Goal: Task Accomplishment & Management: Use online tool/utility

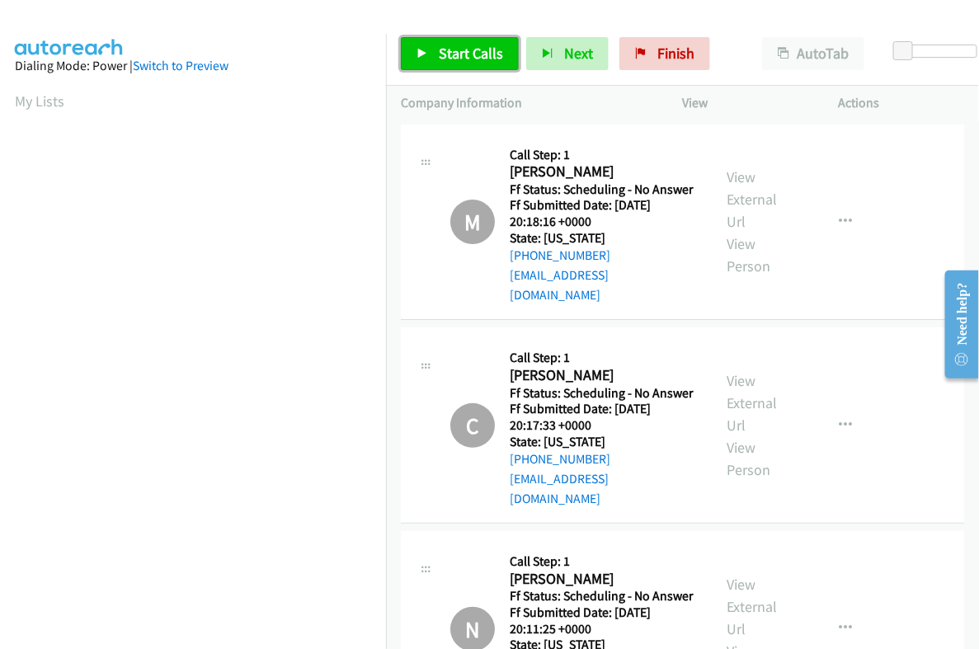
click at [463, 59] on span "Start Calls" at bounding box center [471, 53] width 64 height 19
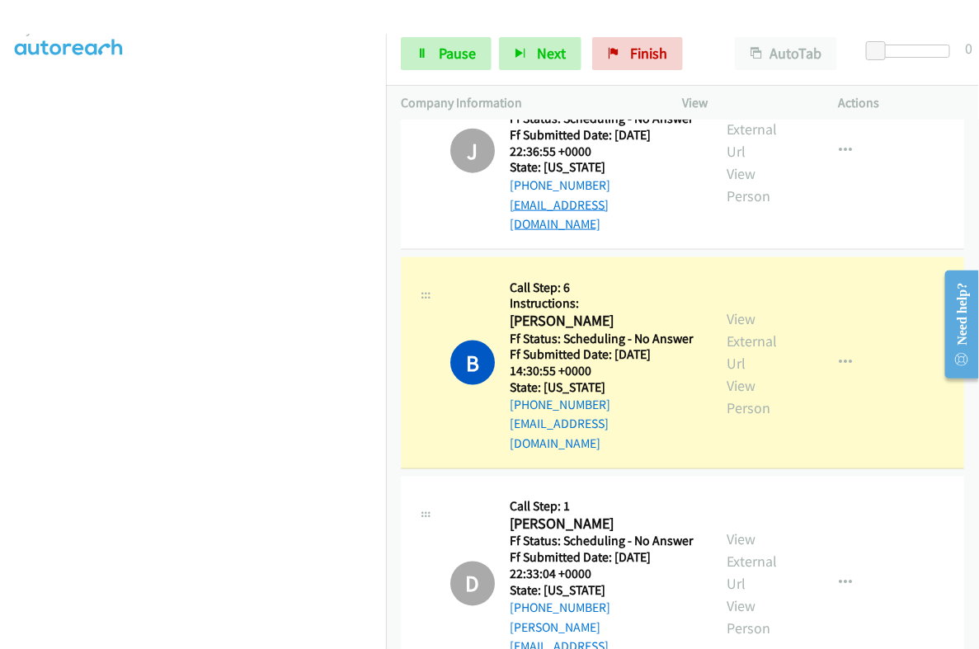
scroll to position [721, 0]
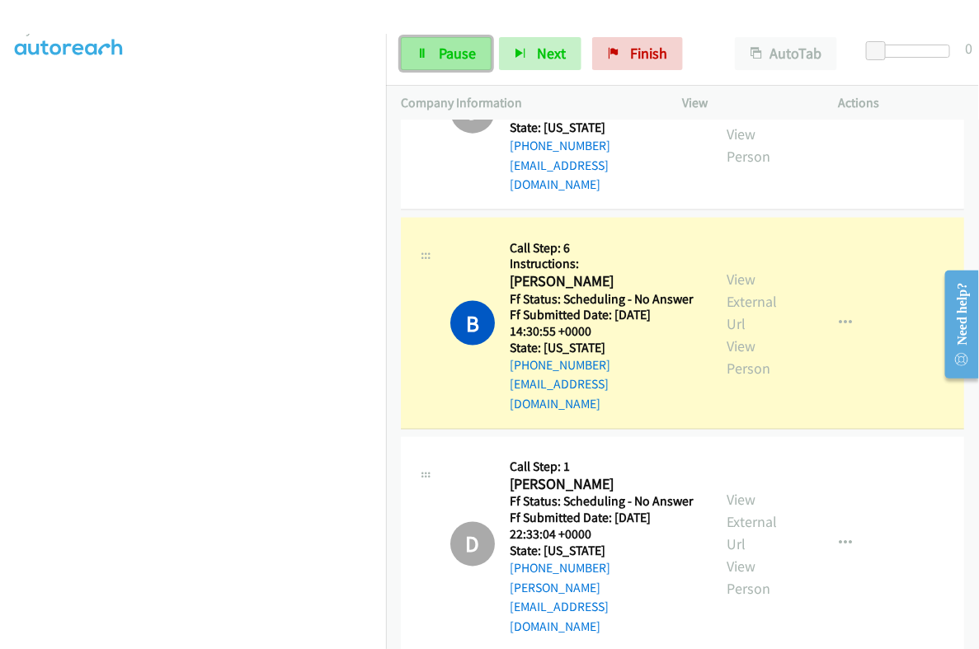
click at [447, 55] on span "Pause" at bounding box center [457, 53] width 37 height 19
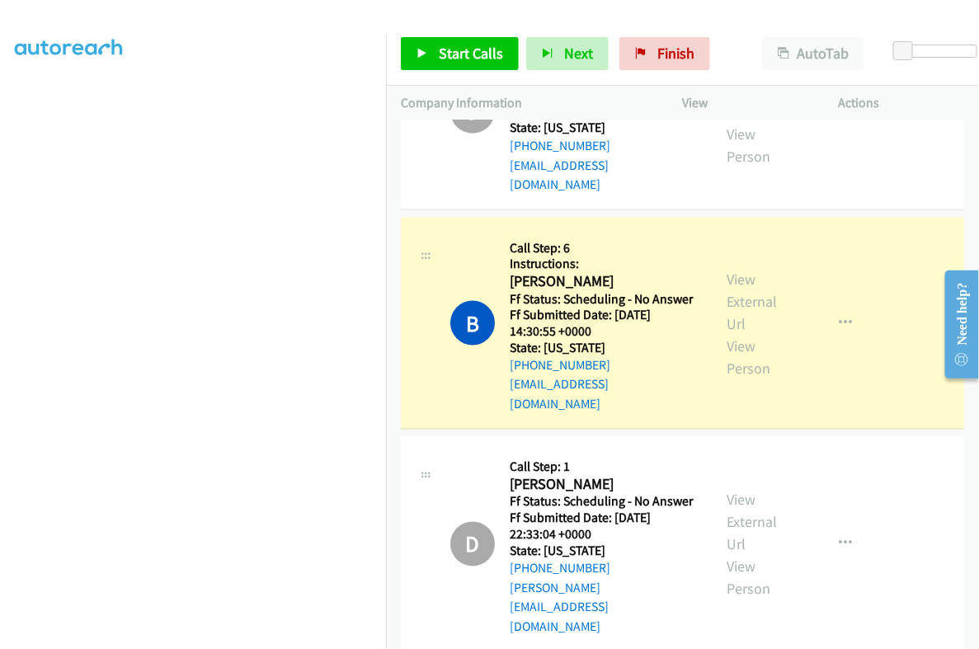
scroll to position [280, 0]
click at [537, 272] on h2 "Brittany Culver" at bounding box center [604, 281] width 188 height 19
copy h2 "Brittany"
click at [727, 270] on link "View External Url" at bounding box center [752, 301] width 50 height 63
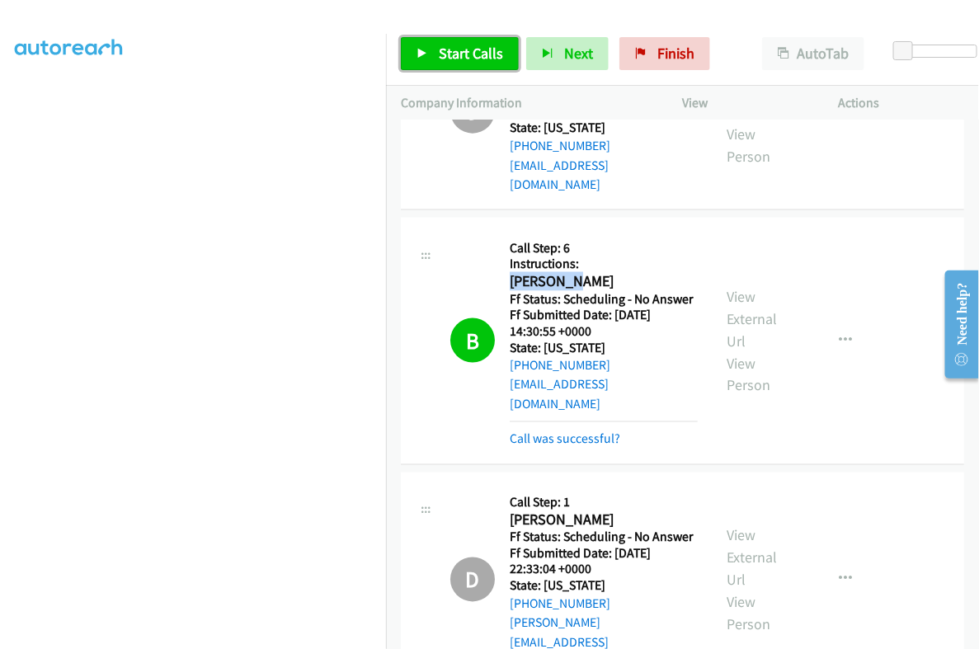
click at [478, 57] on span "Start Calls" at bounding box center [471, 53] width 64 height 19
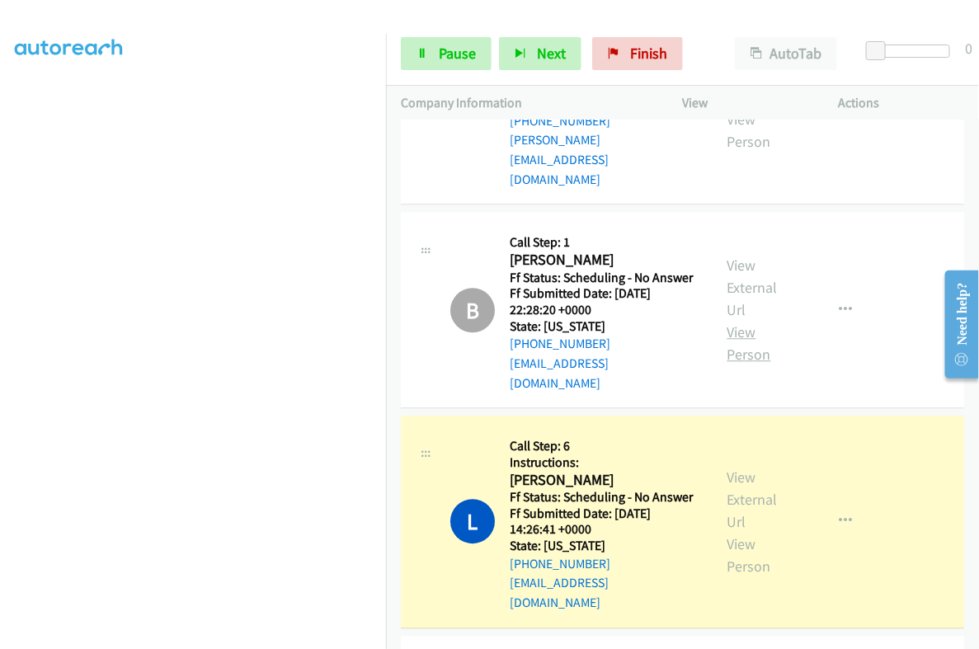
scroll to position [1237, 0]
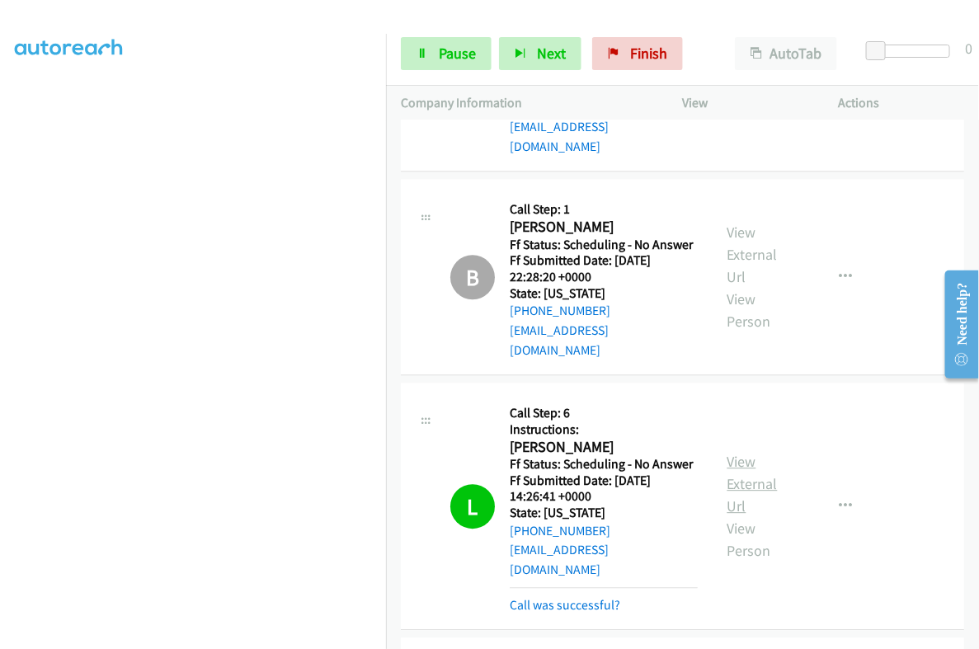
click at [740, 452] on link "View External Url" at bounding box center [752, 483] width 50 height 63
click at [449, 46] on span "Pause" at bounding box center [457, 53] width 37 height 19
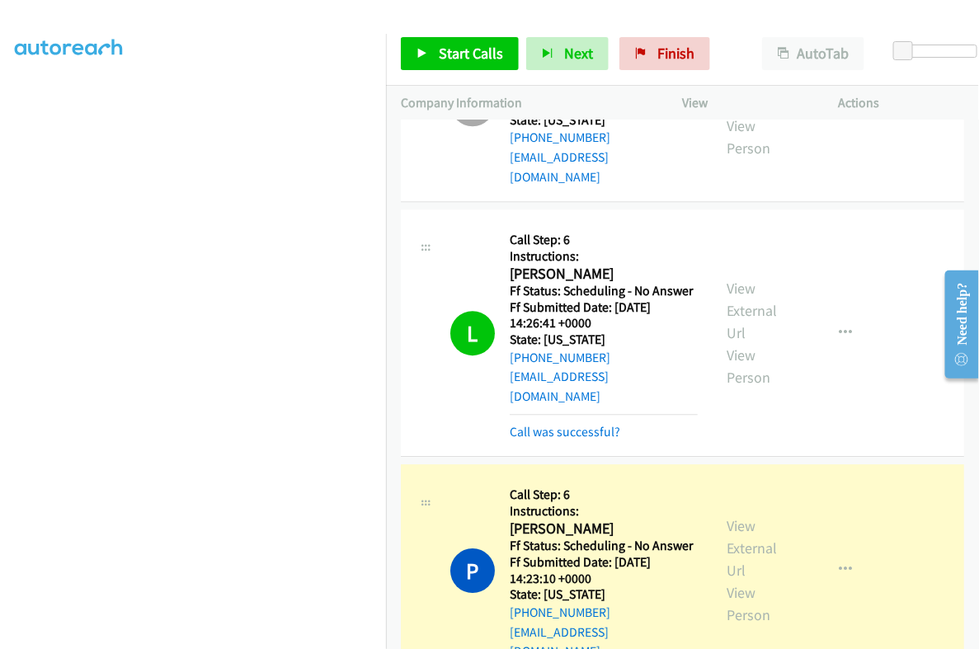
scroll to position [1442, 0]
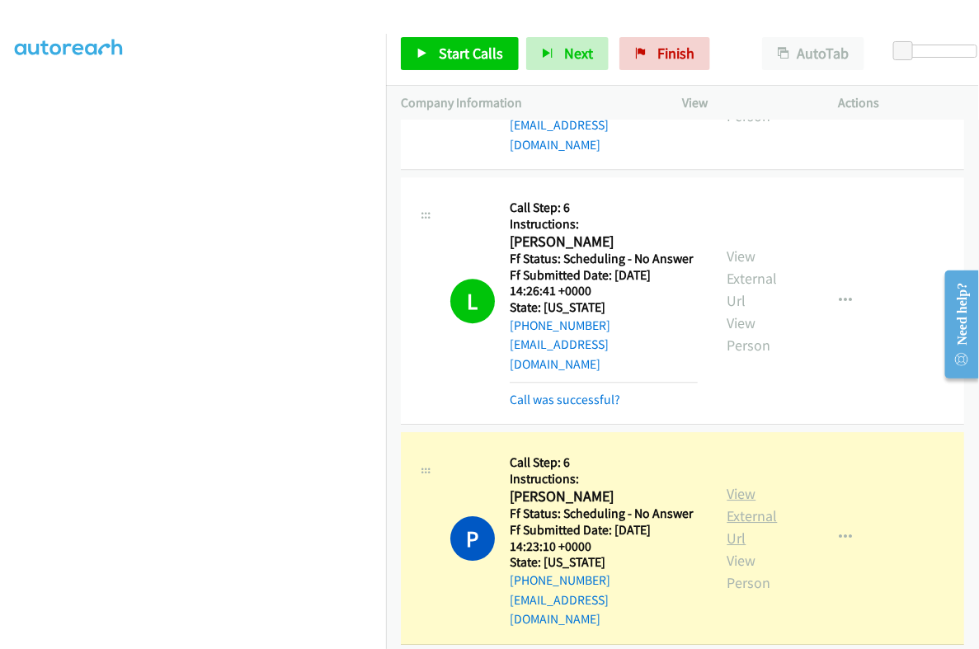
click at [736, 484] on link "View External Url" at bounding box center [752, 515] width 50 height 63
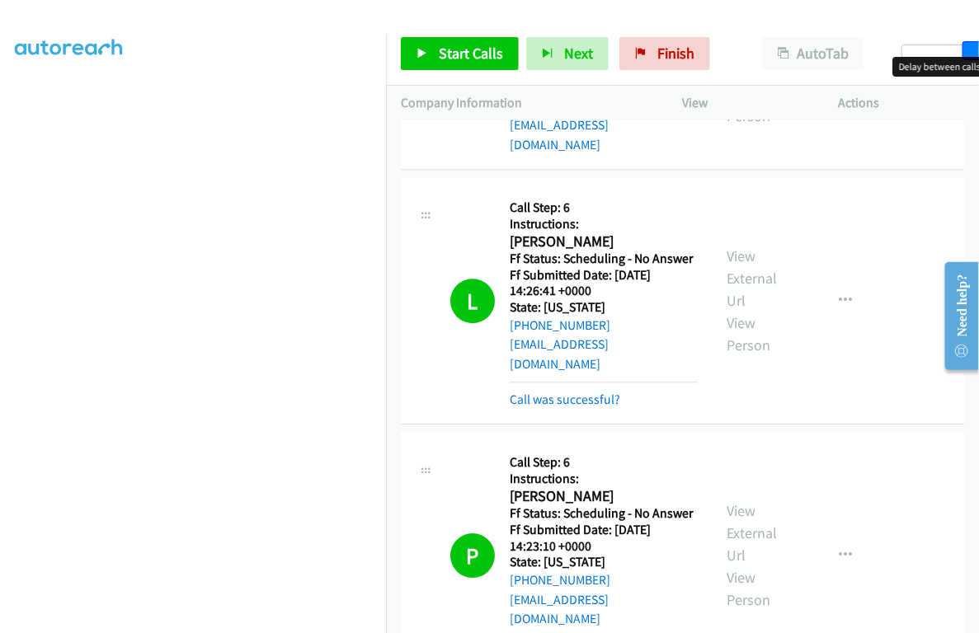
drag, startPoint x: 911, startPoint y: 49, endPoint x: 967, endPoint y: 59, distance: 56.8
click at [967, 59] on body "Start Calls Pause Next Finish Call Completed AutoTab AutoTab 28 Company Informa…" at bounding box center [489, 39] width 979 height 78
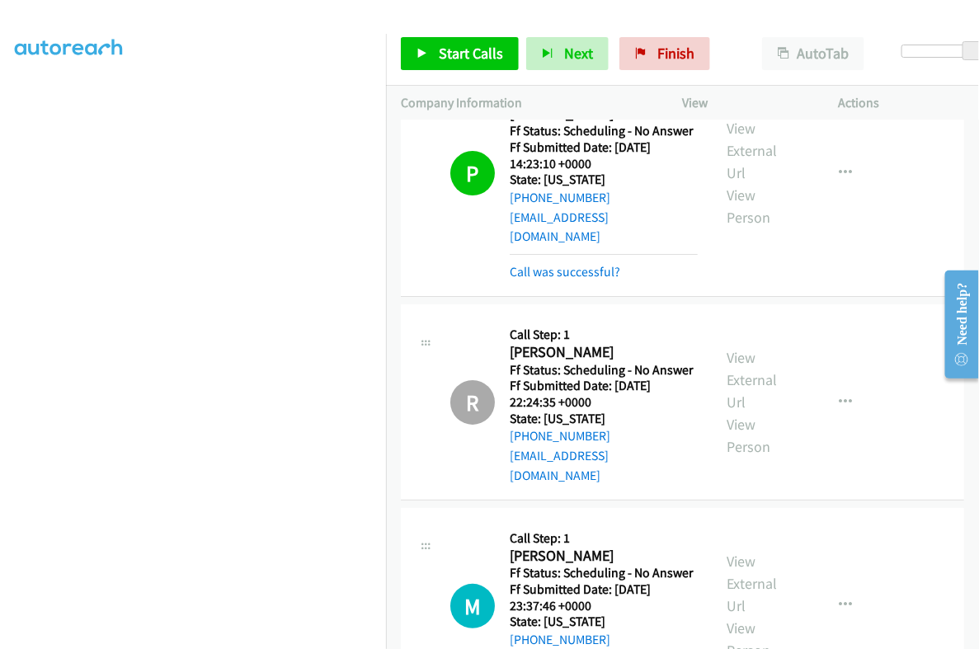
scroll to position [1855, 0]
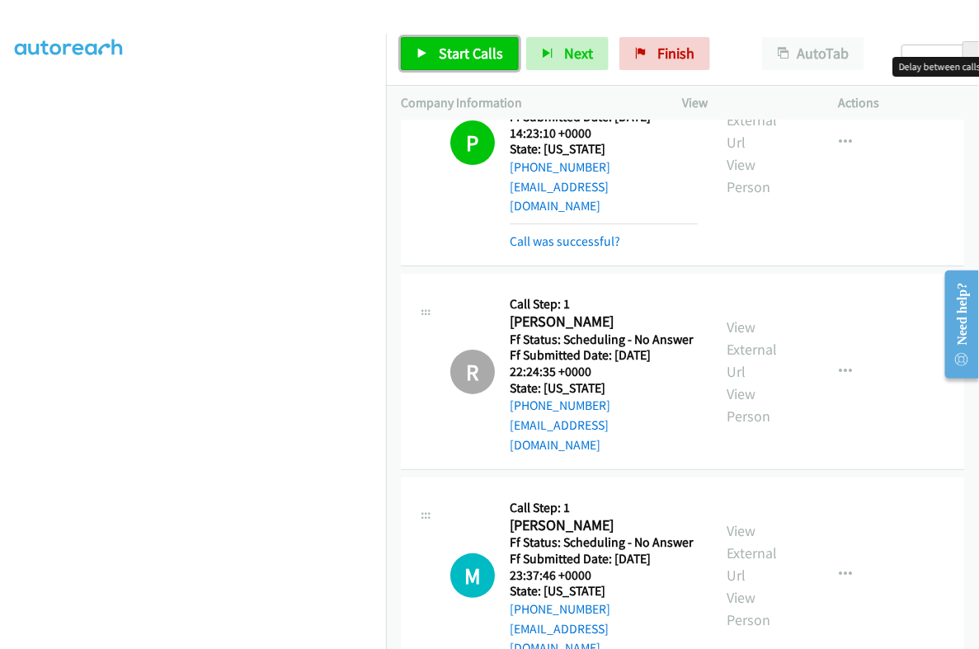
click at [454, 63] on link "Start Calls" at bounding box center [460, 53] width 118 height 33
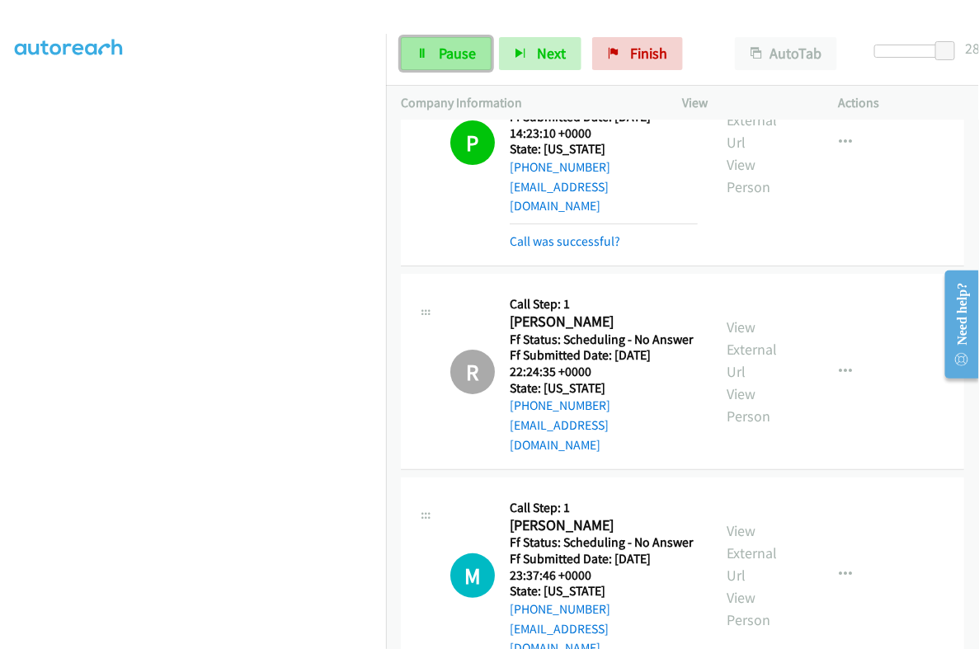
click at [460, 59] on span "Pause" at bounding box center [457, 53] width 37 height 19
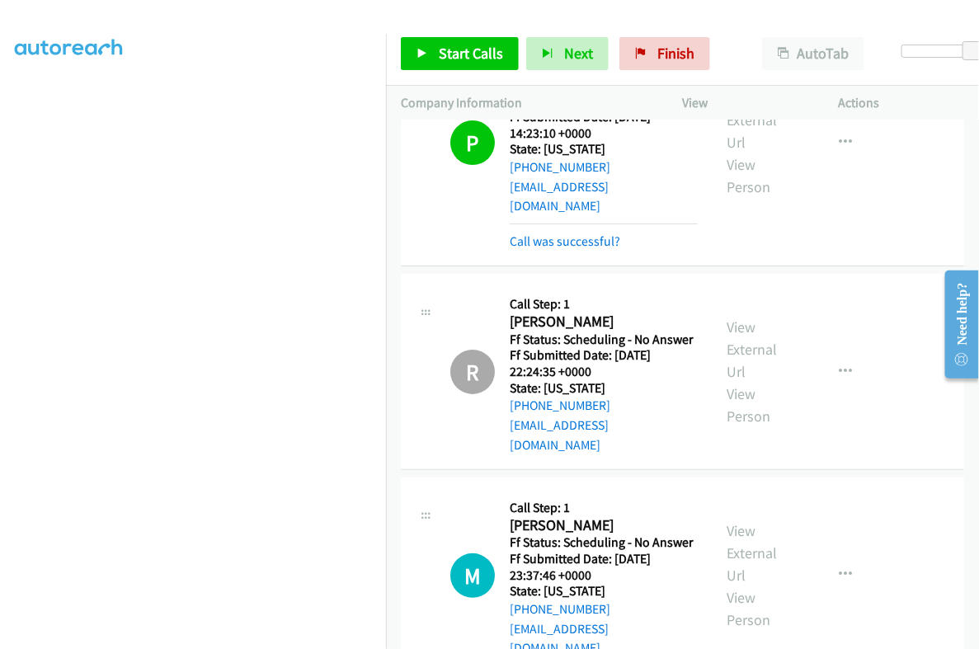
drag, startPoint x: 905, startPoint y: 55, endPoint x: 886, endPoint y: 54, distance: 19.0
click at [886, 54] on div at bounding box center [939, 58] width 106 height 26
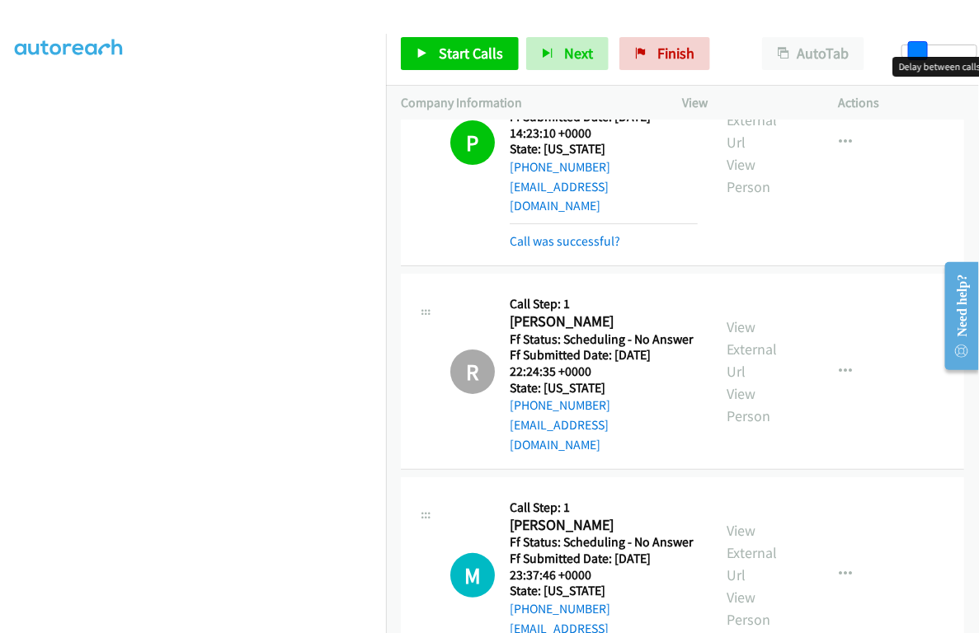
drag, startPoint x: 912, startPoint y: 48, endPoint x: 878, endPoint y: 44, distance: 34.1
click at [878, 44] on div "Start Calls Pause Next Finish Paused AutoTab AutoTab 6" at bounding box center [682, 53] width 593 height 63
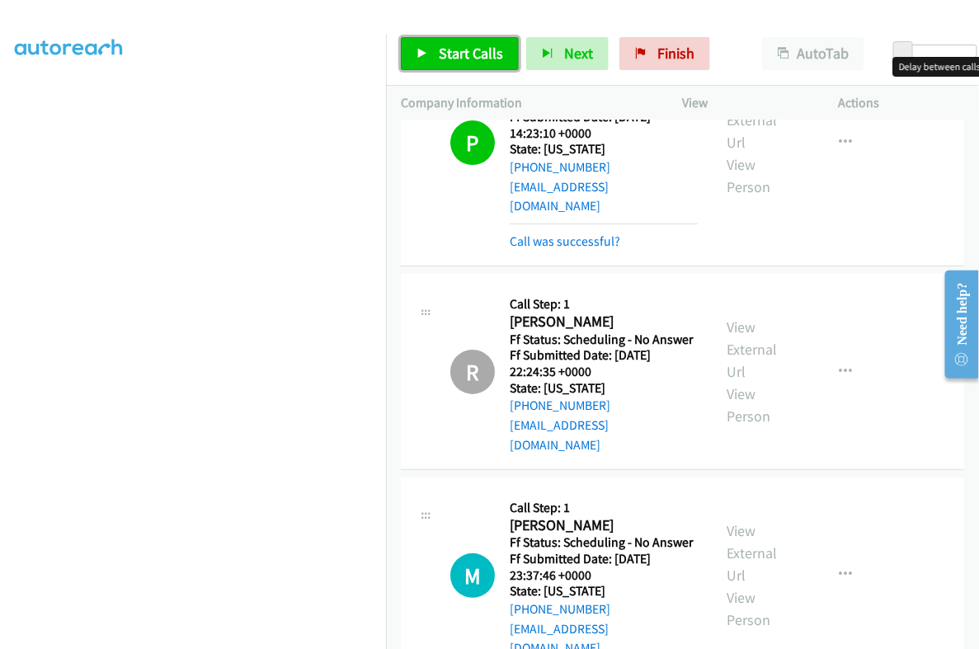
click at [464, 55] on span "Start Calls" at bounding box center [471, 53] width 64 height 19
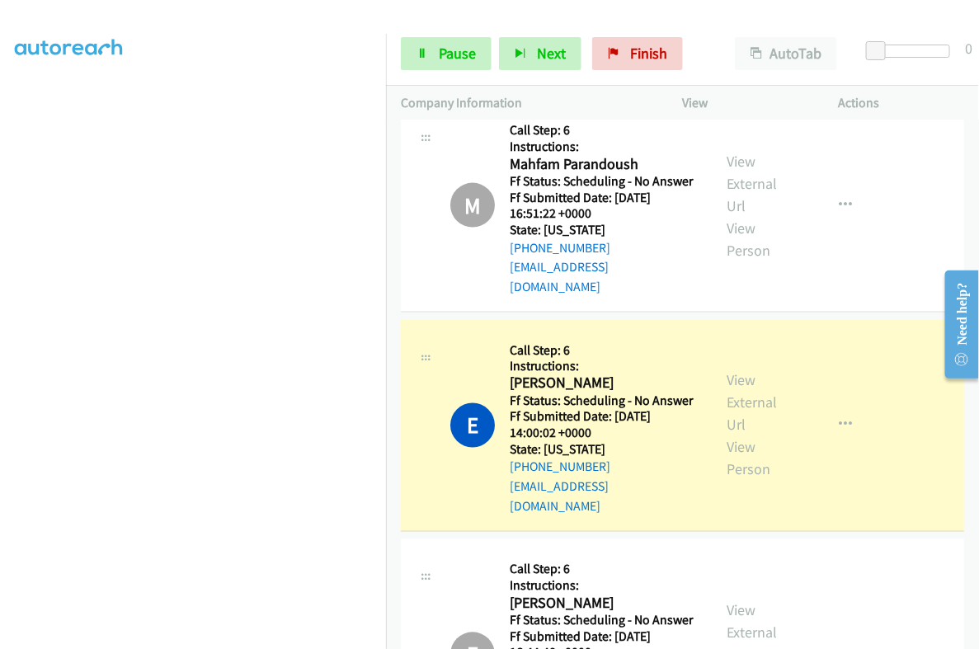
scroll to position [2679, 0]
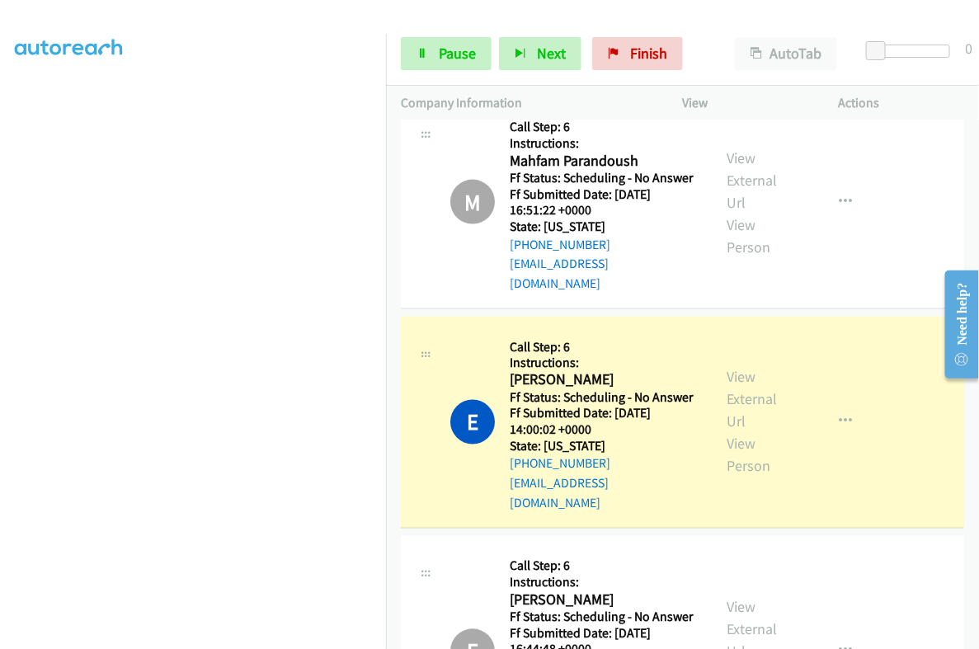
click at [744, 366] on div "View External Url View Person" at bounding box center [760, 421] width 67 height 111
click at [745, 368] on link "View External Url" at bounding box center [752, 399] width 50 height 63
click at [533, 371] on h2 "Elizabeth Cruz" at bounding box center [604, 380] width 188 height 19
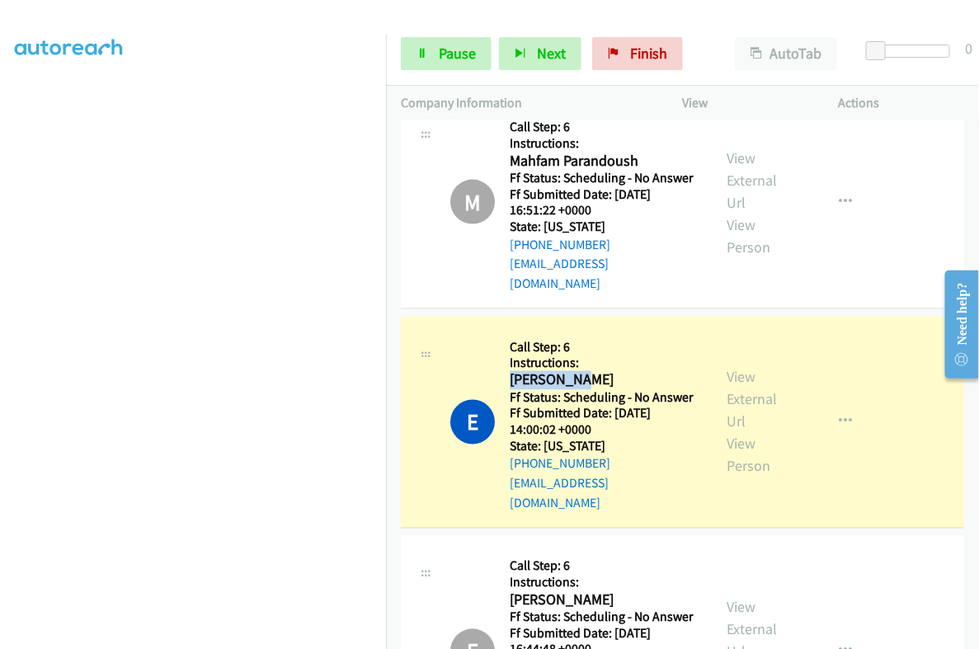
copy h2 "Elizabeth"
click at [451, 51] on span "Pause" at bounding box center [457, 53] width 37 height 19
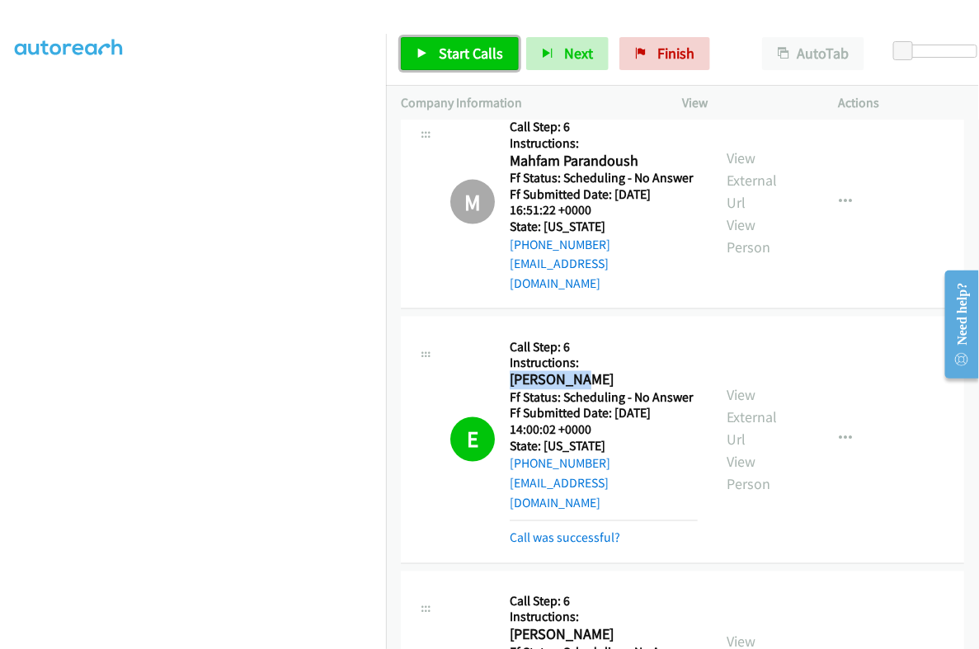
click at [468, 53] on span "Start Calls" at bounding box center [471, 53] width 64 height 19
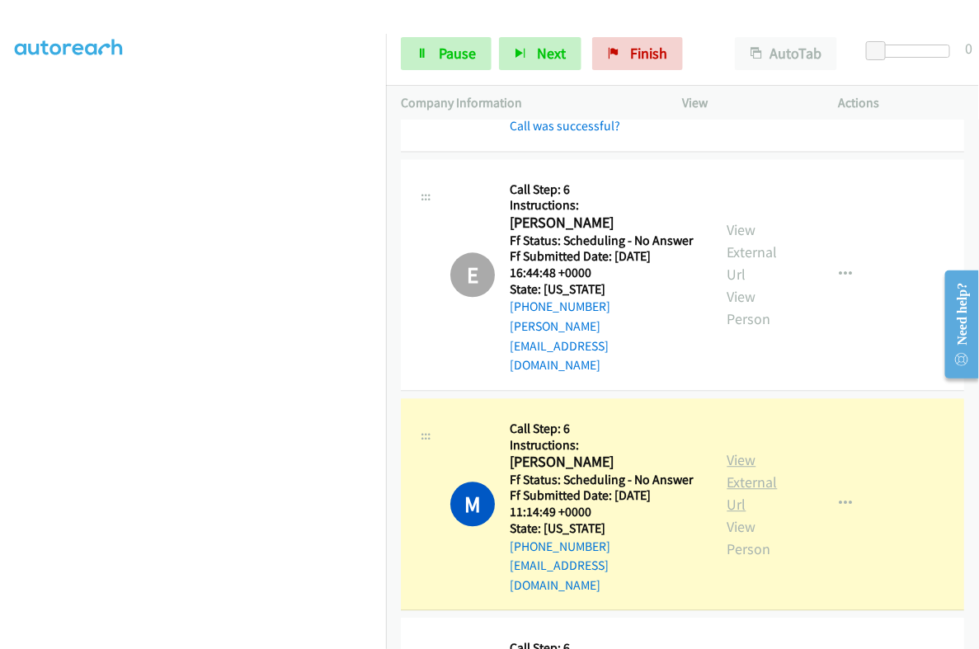
click at [734, 450] on link "View External Url" at bounding box center [752, 481] width 50 height 63
click at [468, 53] on span "Pause" at bounding box center [457, 53] width 37 height 19
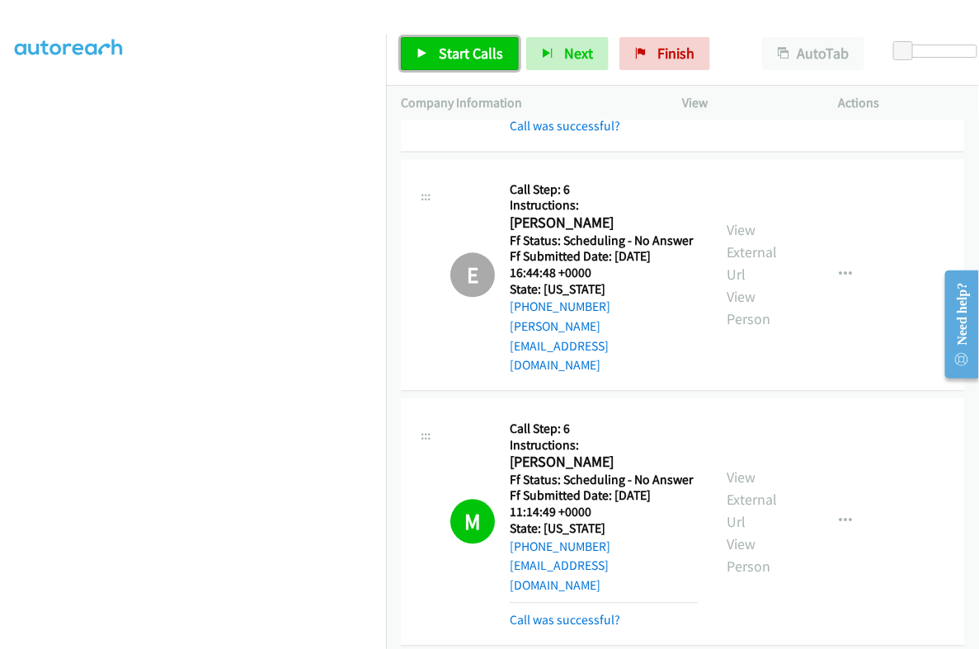
click at [452, 56] on span "Start Calls" at bounding box center [471, 53] width 64 height 19
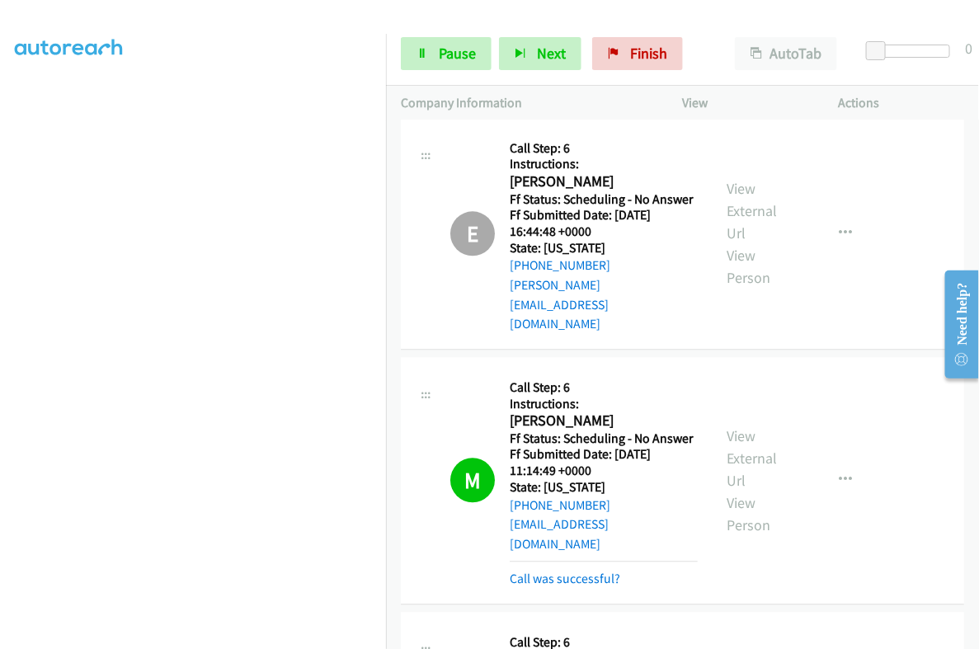
scroll to position [3194, 0]
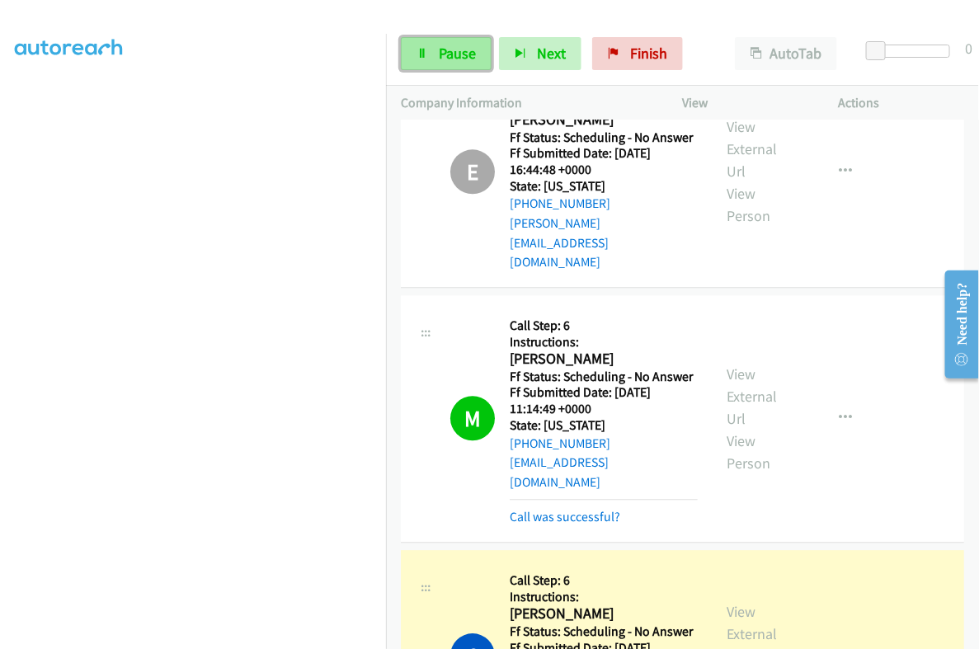
click at [462, 57] on span "Pause" at bounding box center [457, 53] width 37 height 19
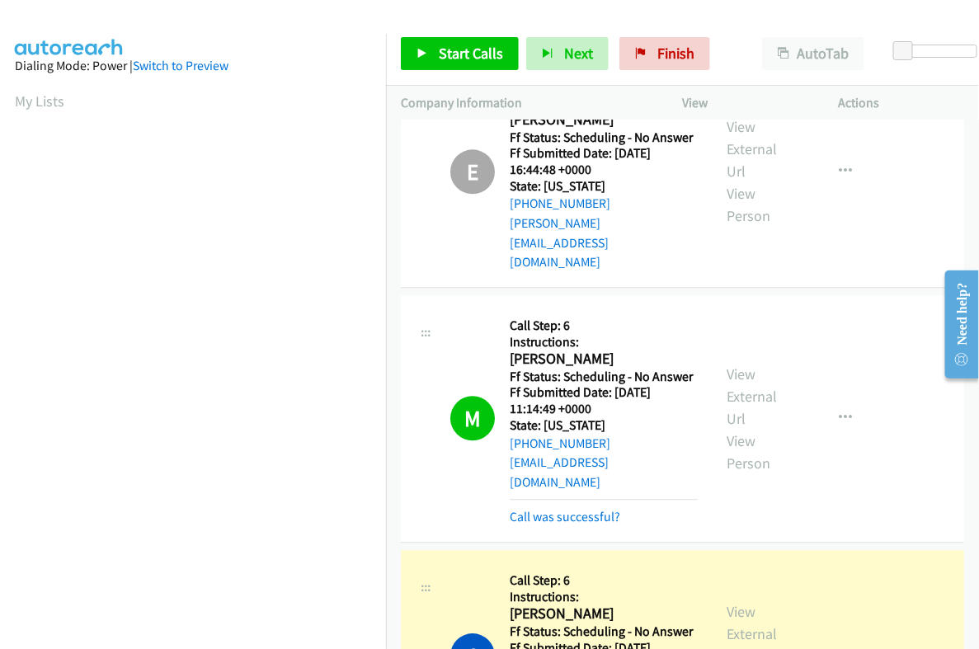
scroll to position [280, 0]
click at [730, 602] on link "View External Url" at bounding box center [752, 633] width 50 height 63
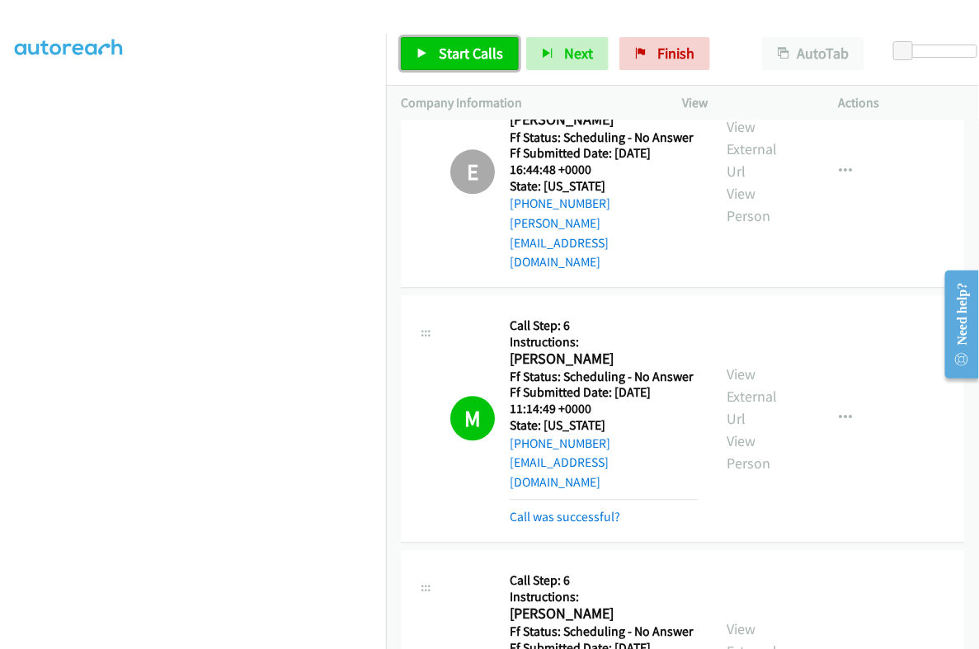
click at [435, 43] on link "Start Calls" at bounding box center [460, 53] width 118 height 33
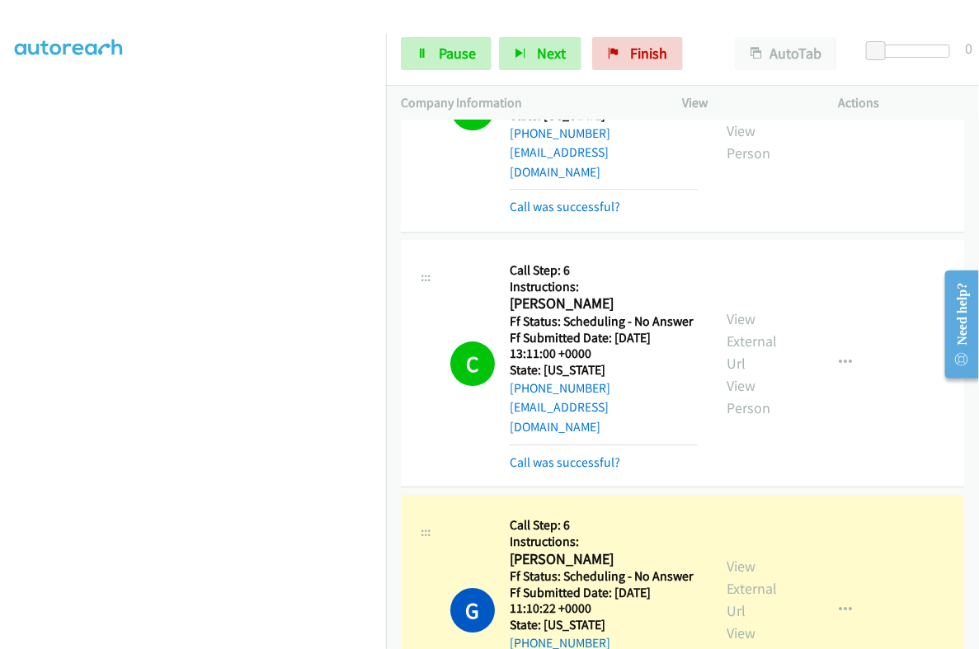
scroll to position [0, 0]
click at [433, 60] on link "Pause" at bounding box center [446, 53] width 91 height 33
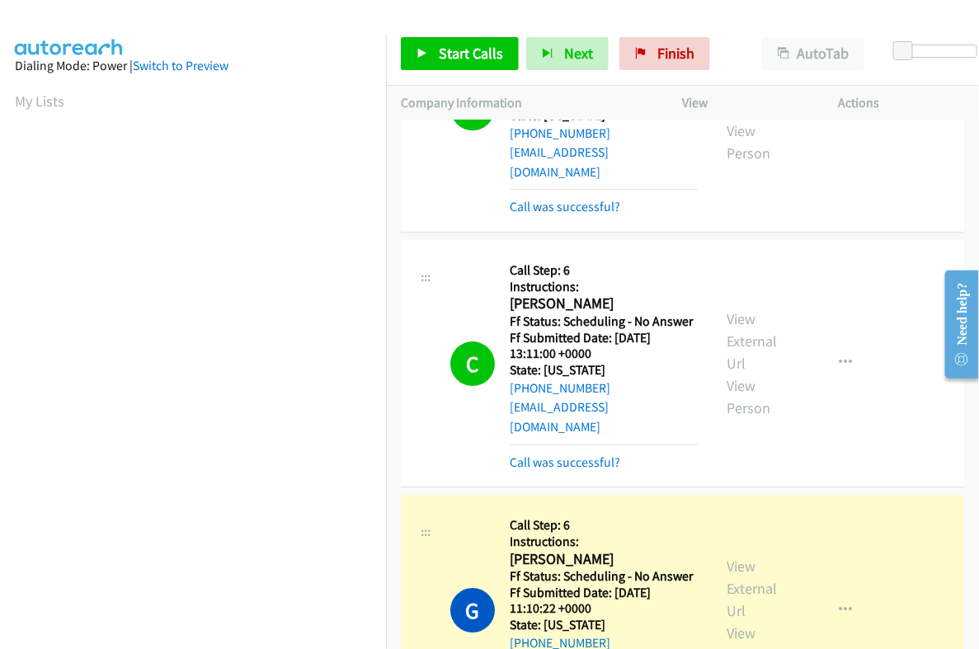
scroll to position [280, 0]
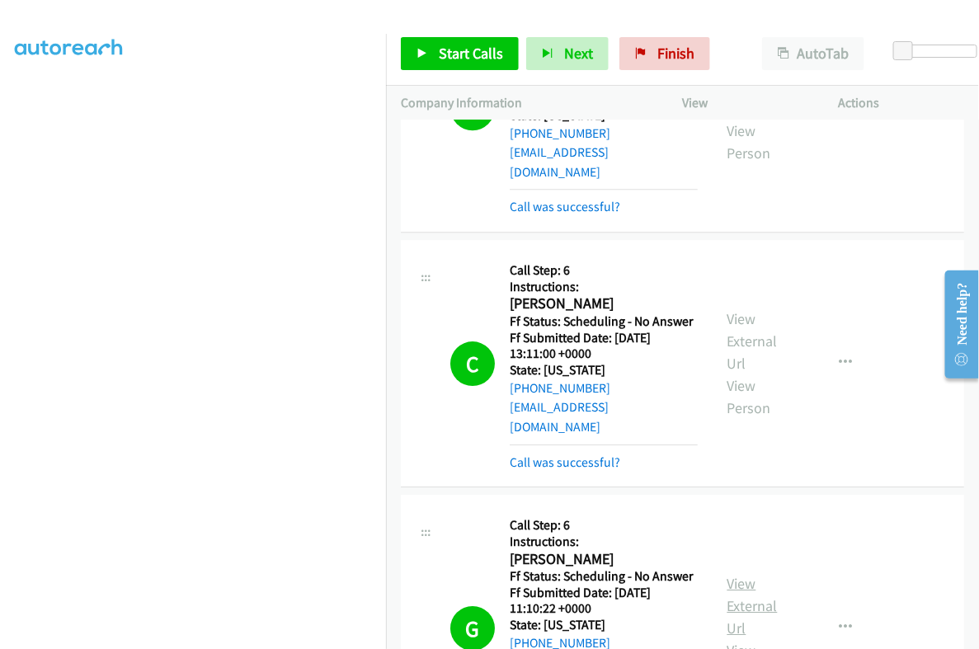
click at [741, 574] on link "View External Url" at bounding box center [752, 605] width 50 height 63
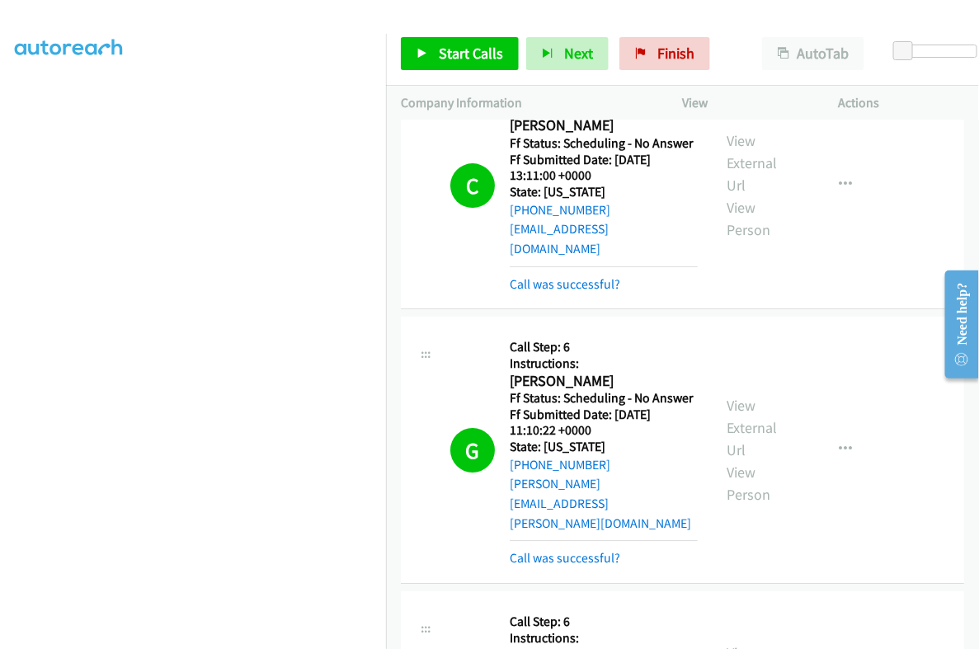
scroll to position [3814, 0]
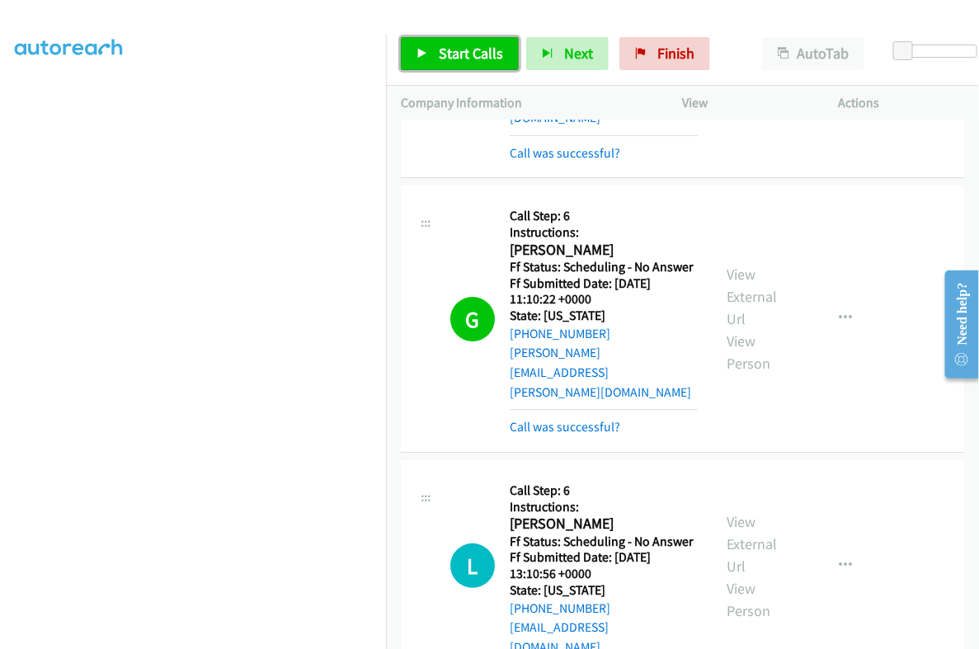
click at [455, 60] on span "Start Calls" at bounding box center [471, 53] width 64 height 19
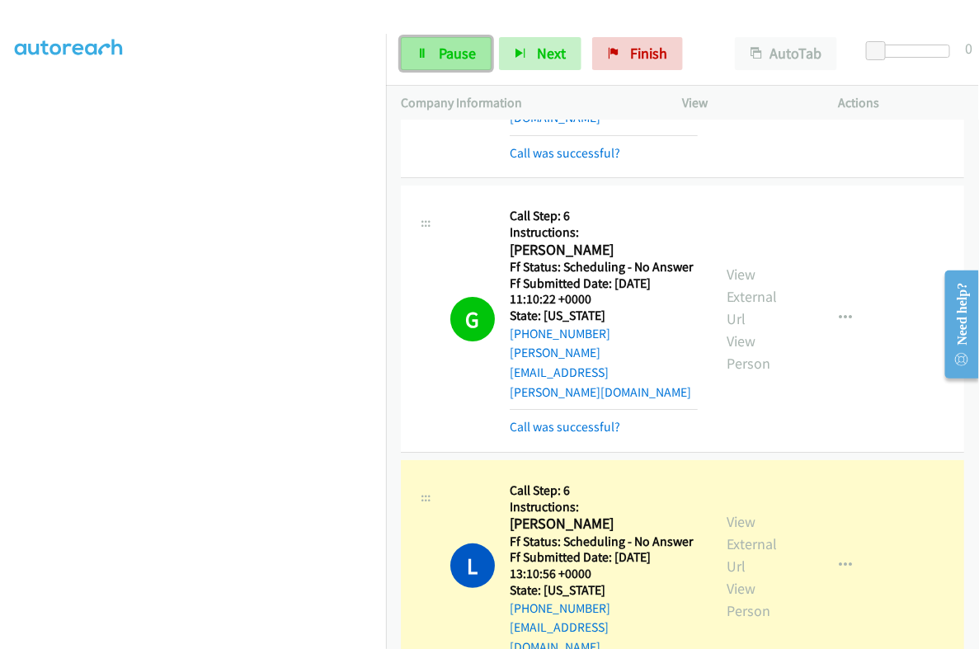
click at [462, 59] on span "Pause" at bounding box center [457, 53] width 37 height 19
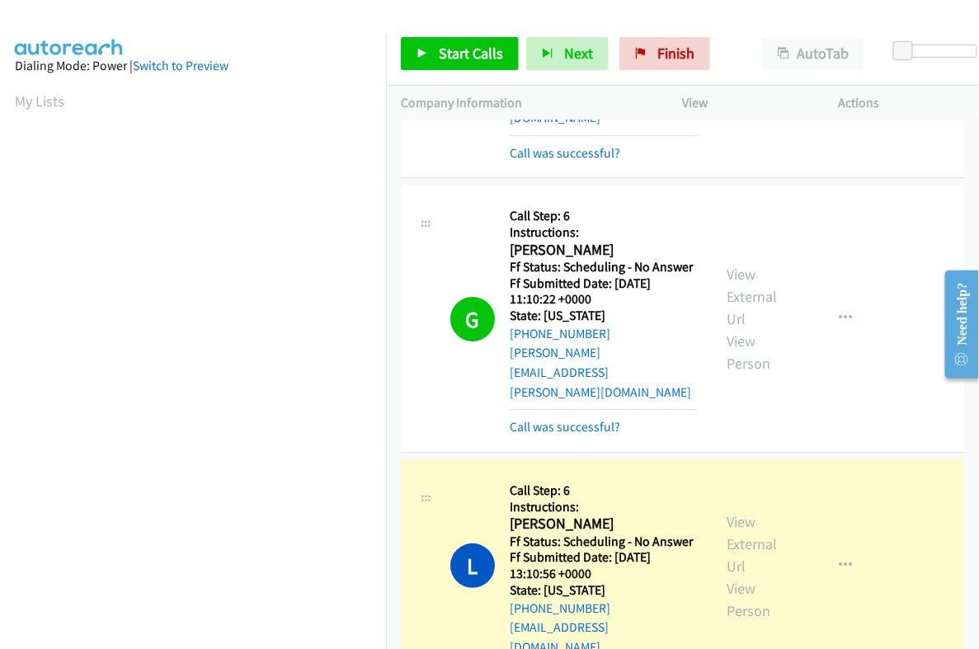
scroll to position [280, 0]
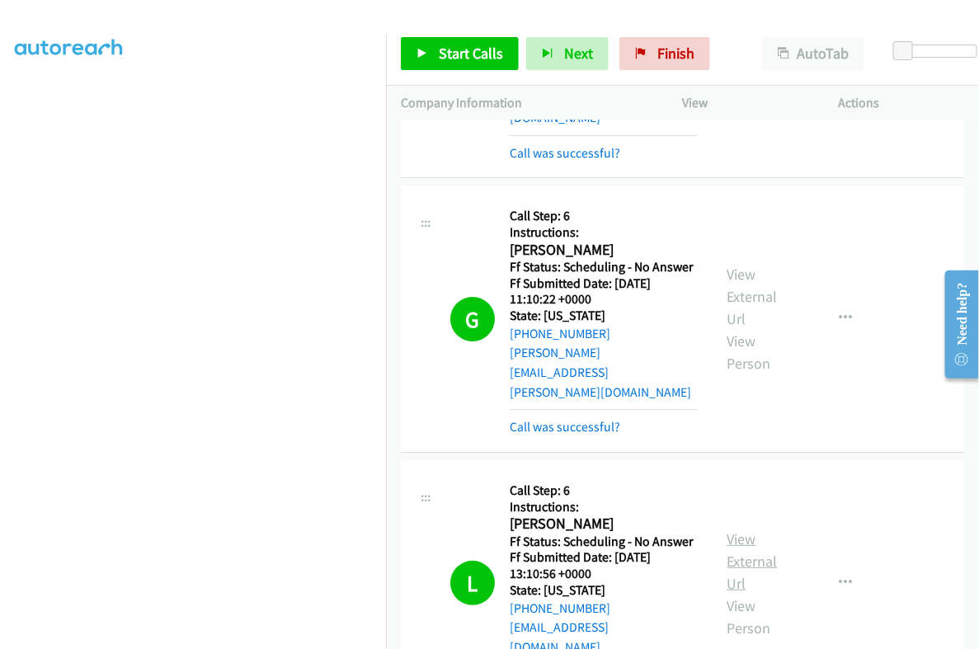
click at [733, 529] on link "View External Url" at bounding box center [752, 560] width 50 height 63
click at [451, 57] on span "Start Calls" at bounding box center [471, 53] width 64 height 19
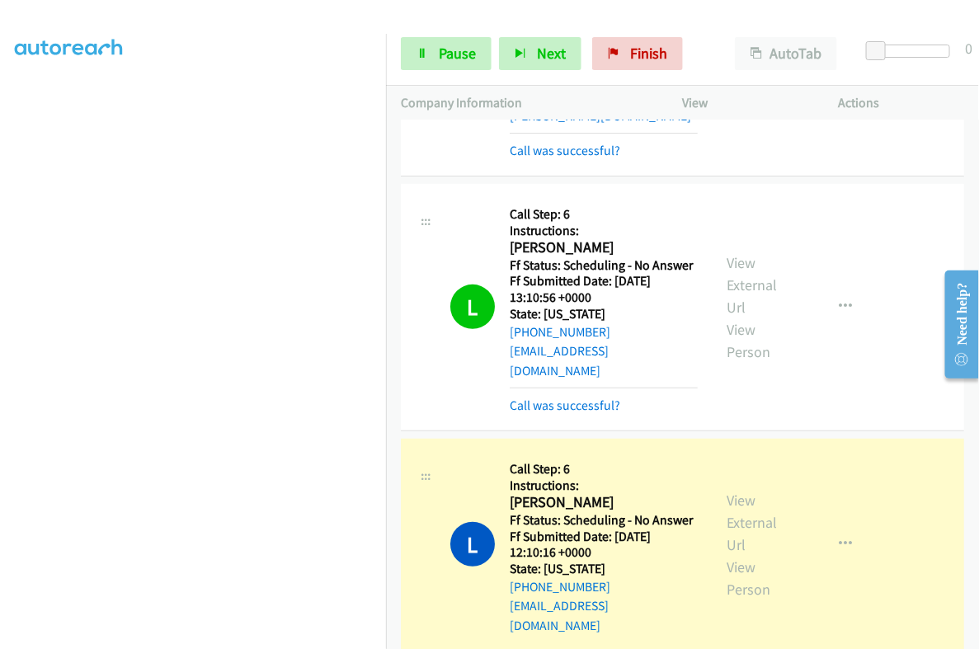
scroll to position [4123, 0]
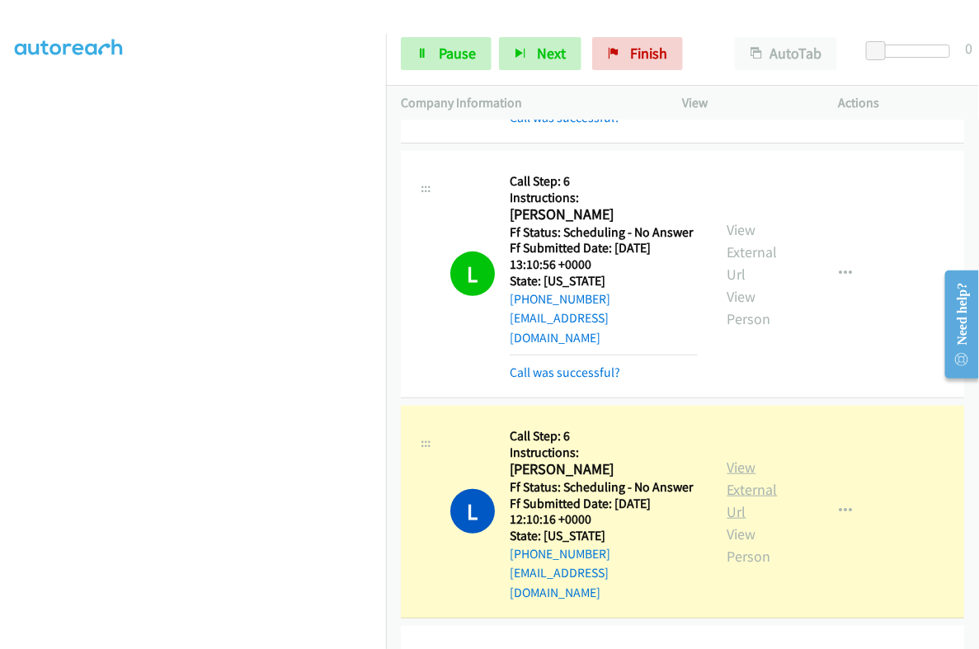
click at [736, 458] on link "View External Url" at bounding box center [752, 489] width 50 height 63
click at [458, 47] on span "Pause" at bounding box center [457, 53] width 37 height 19
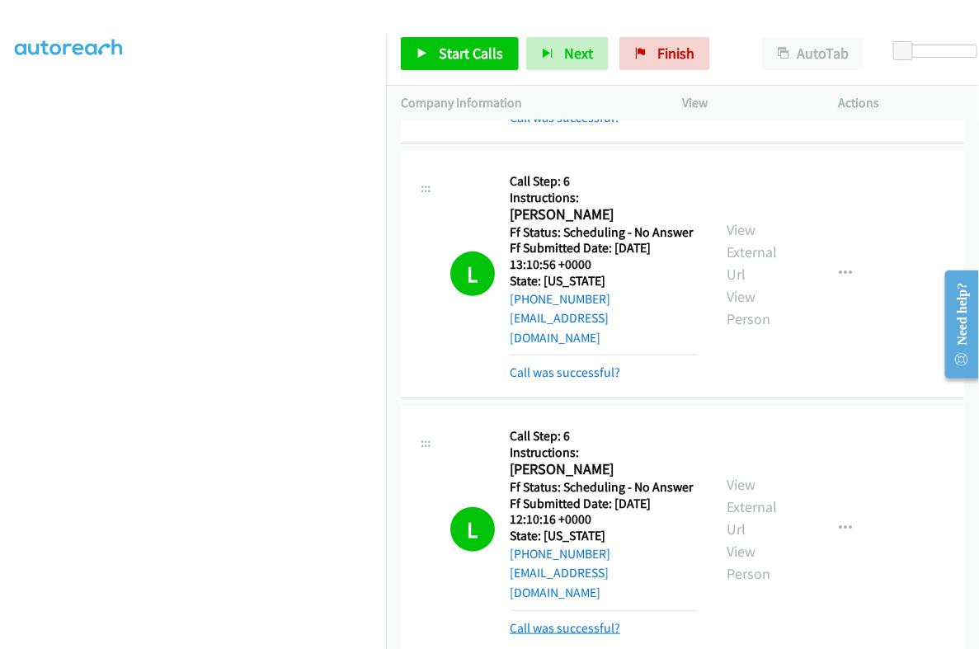
click at [565, 620] on link "Call was successful?" at bounding box center [565, 628] width 110 height 16
